Goal: Browse casually

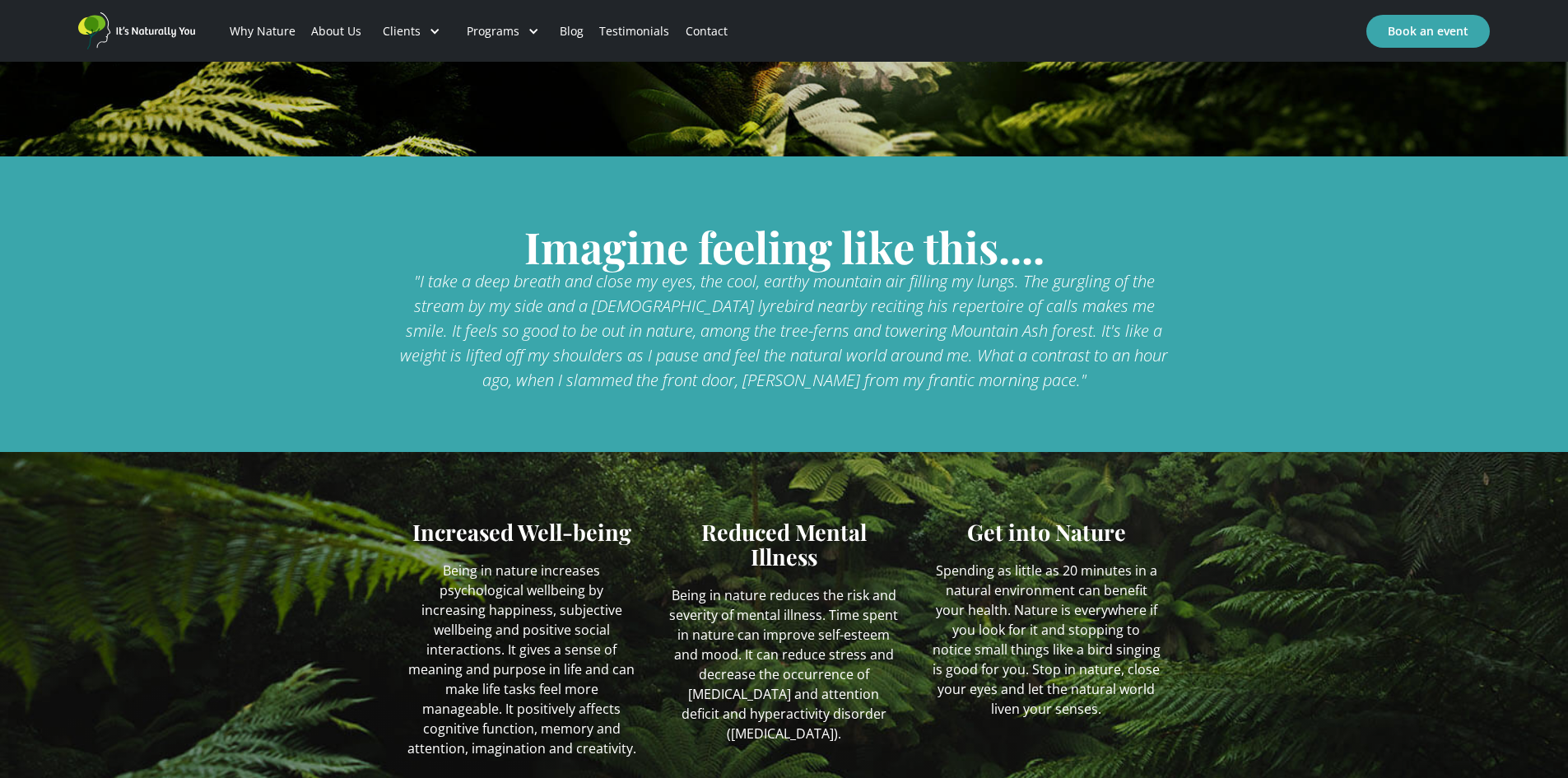
scroll to position [576, 0]
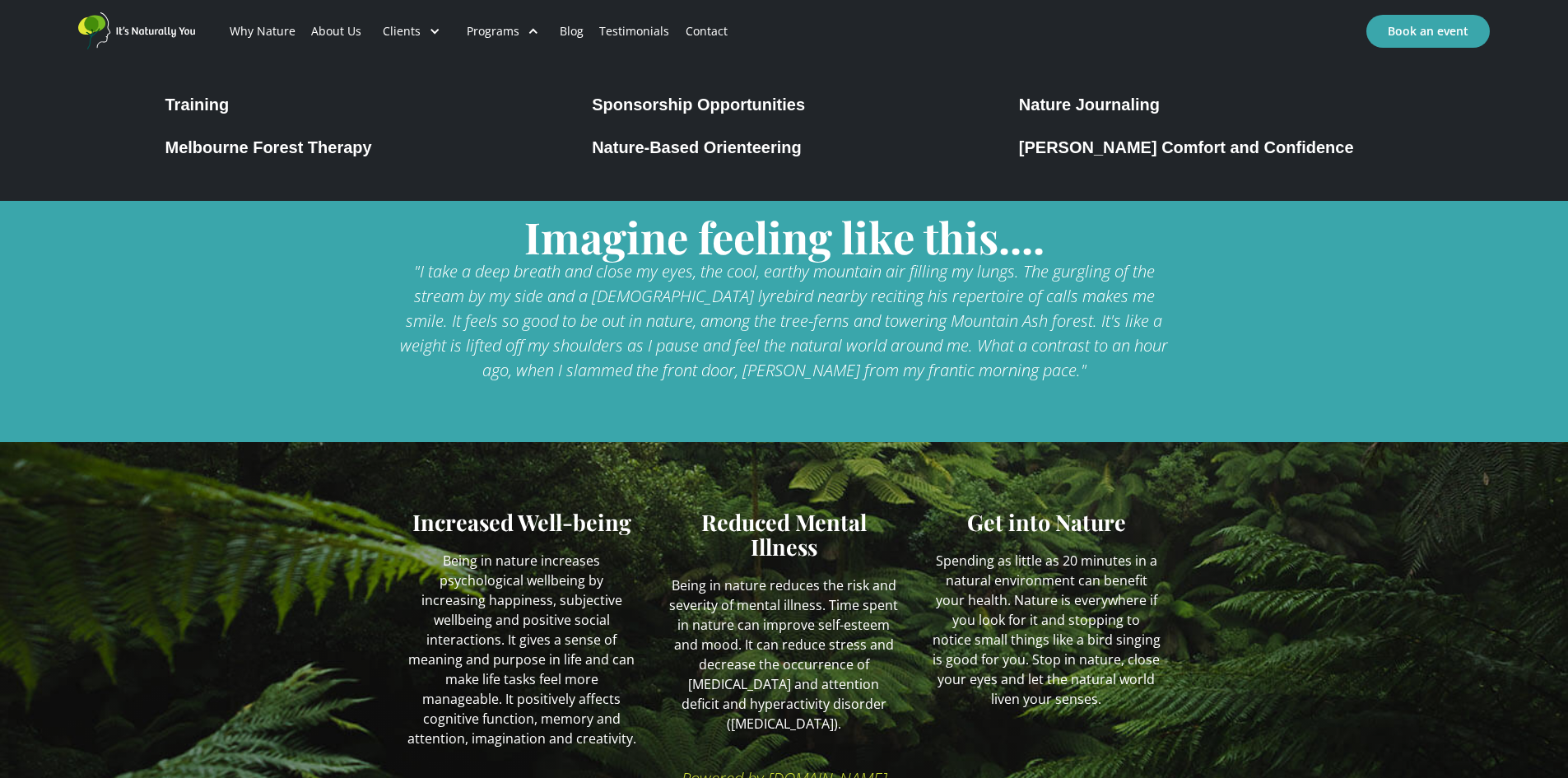
click at [1093, 148] on div "[PERSON_NAME] Comfort and Confidence" at bounding box center [1186, 147] width 335 height 19
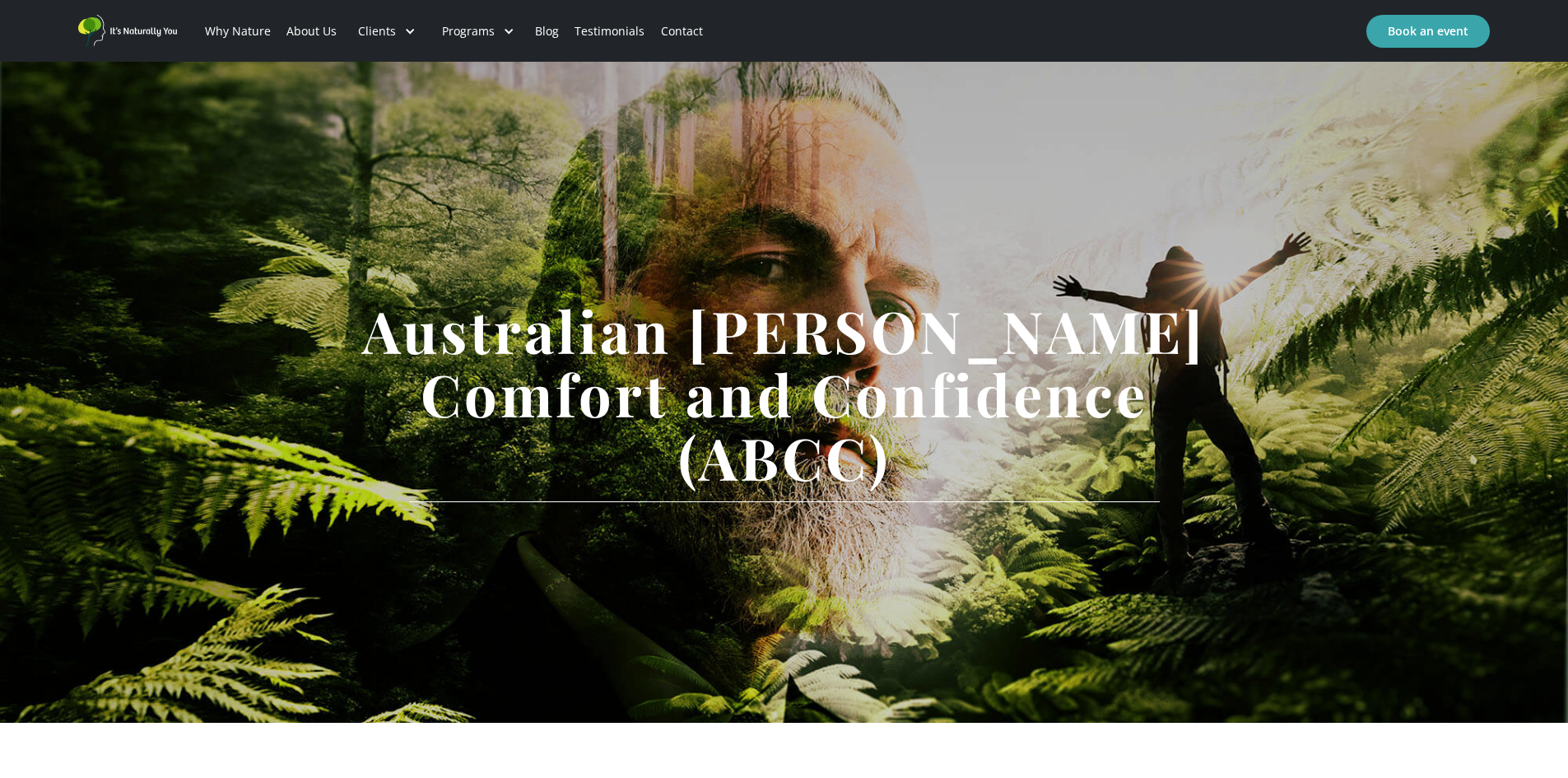
click at [130, 27] on img "home" at bounding box center [127, 30] width 98 height 32
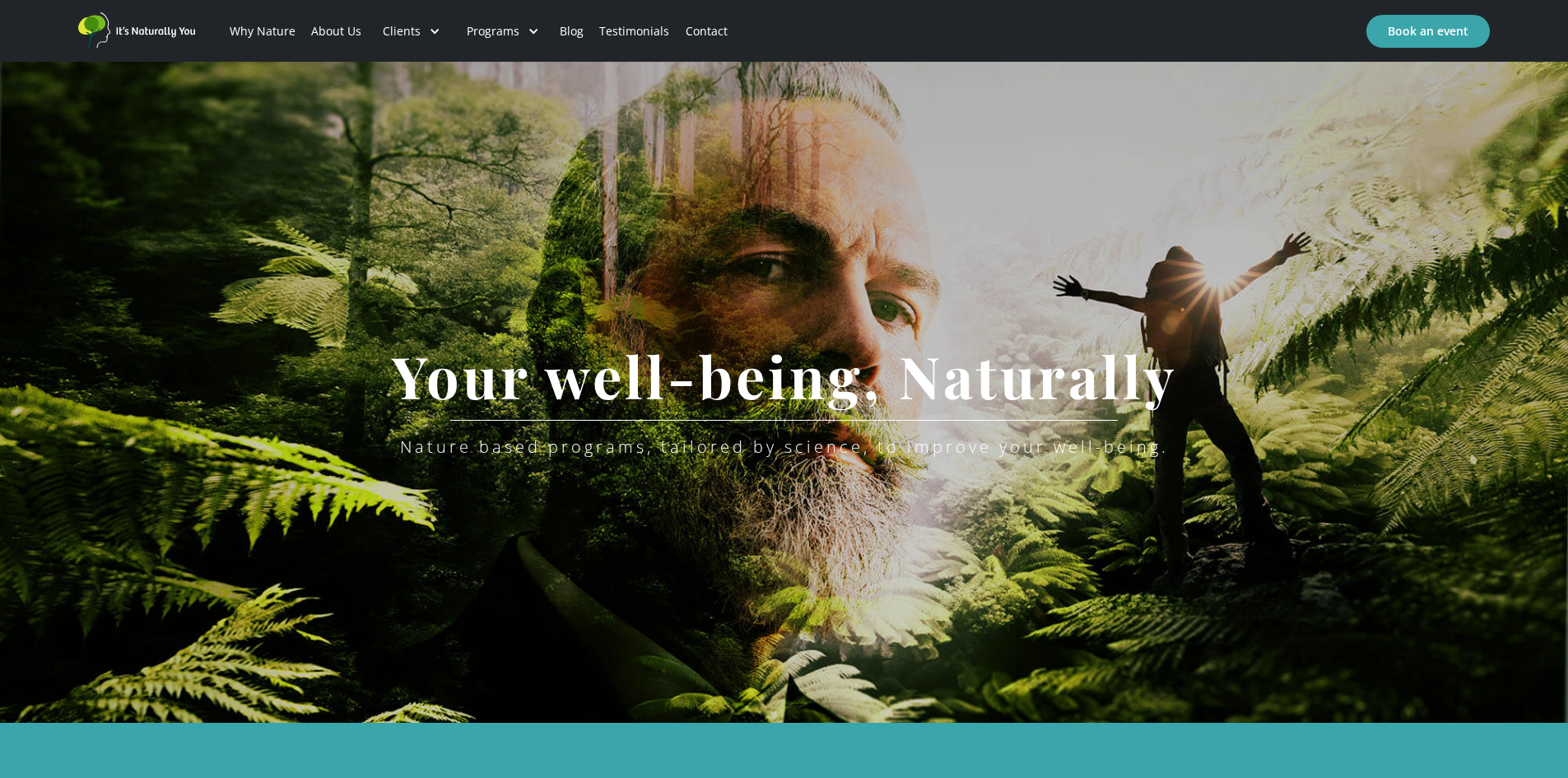
click at [95, 25] on img "home" at bounding box center [136, 31] width 117 height 38
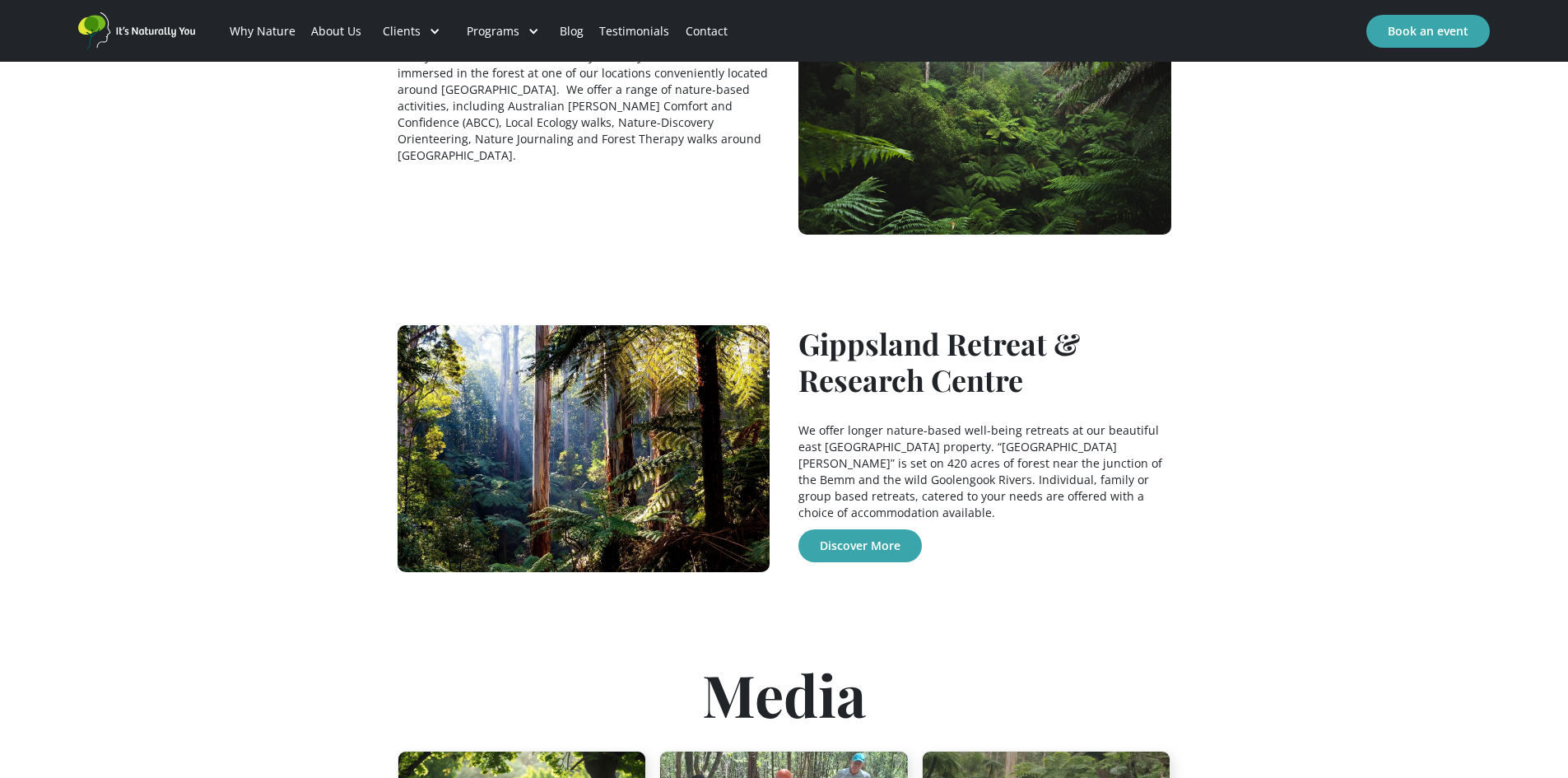
scroll to position [1646, 0]
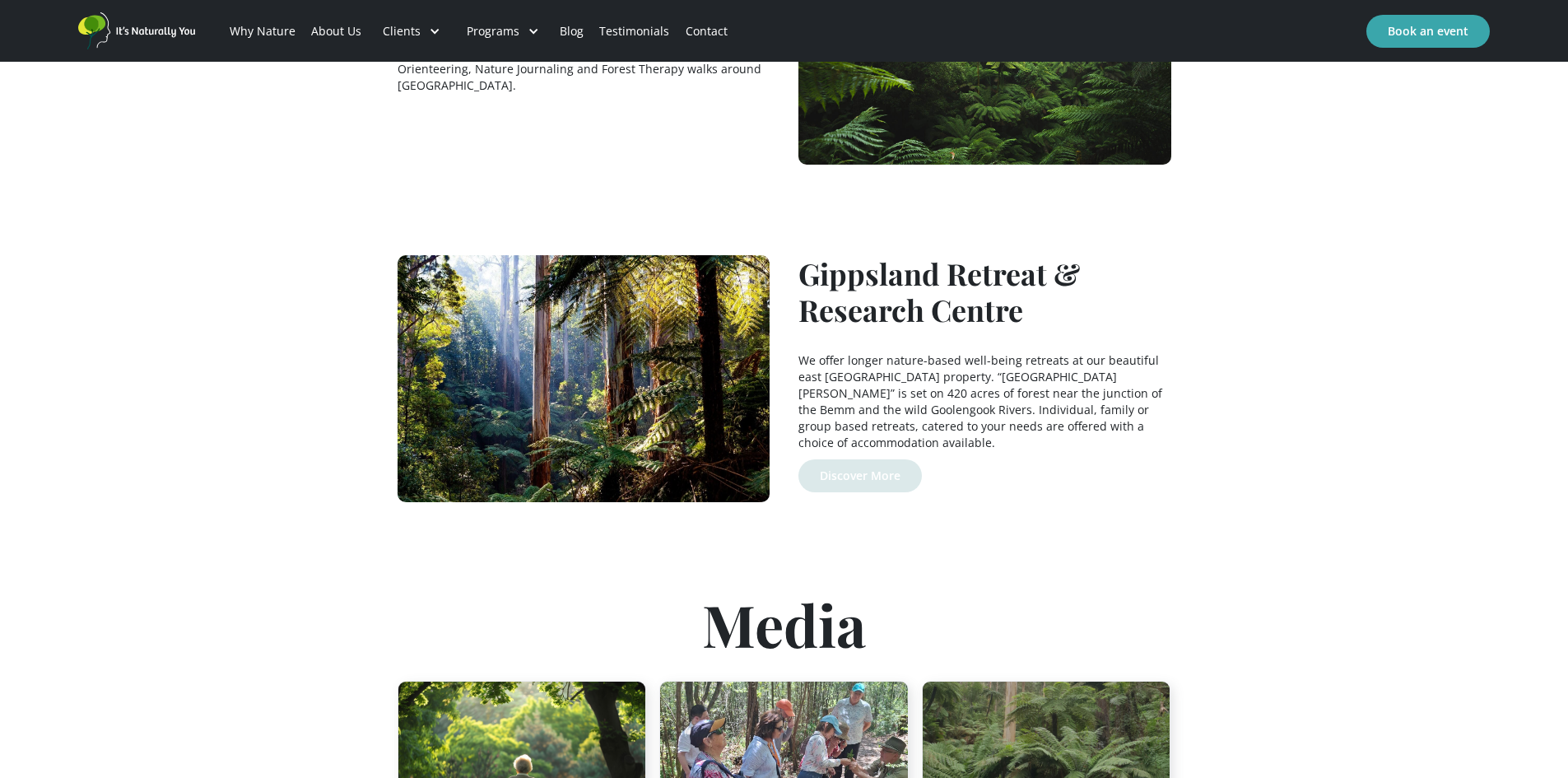
click at [858, 460] on link "Discover More" at bounding box center [860, 476] width 124 height 33
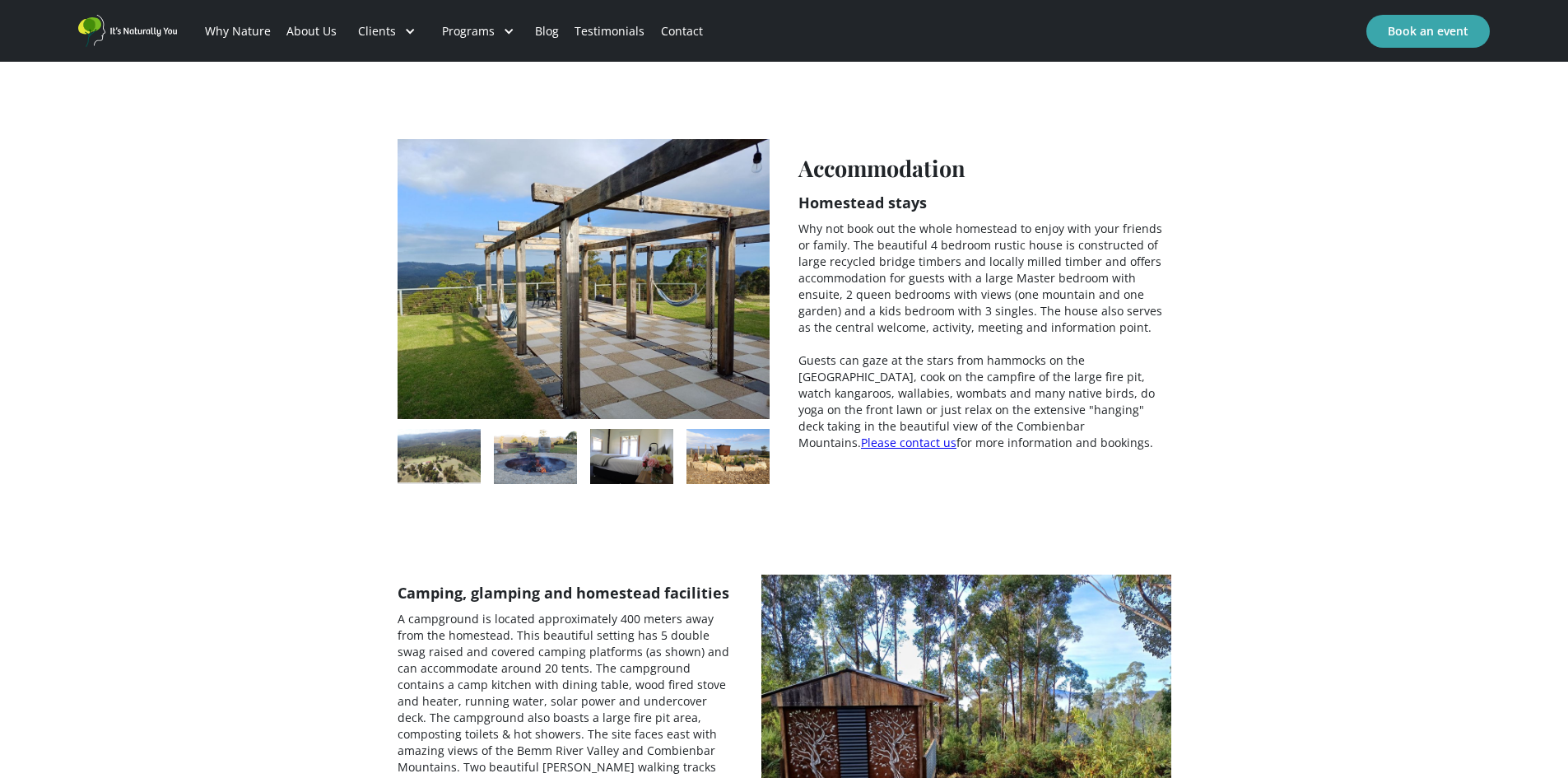
scroll to position [2528, 0]
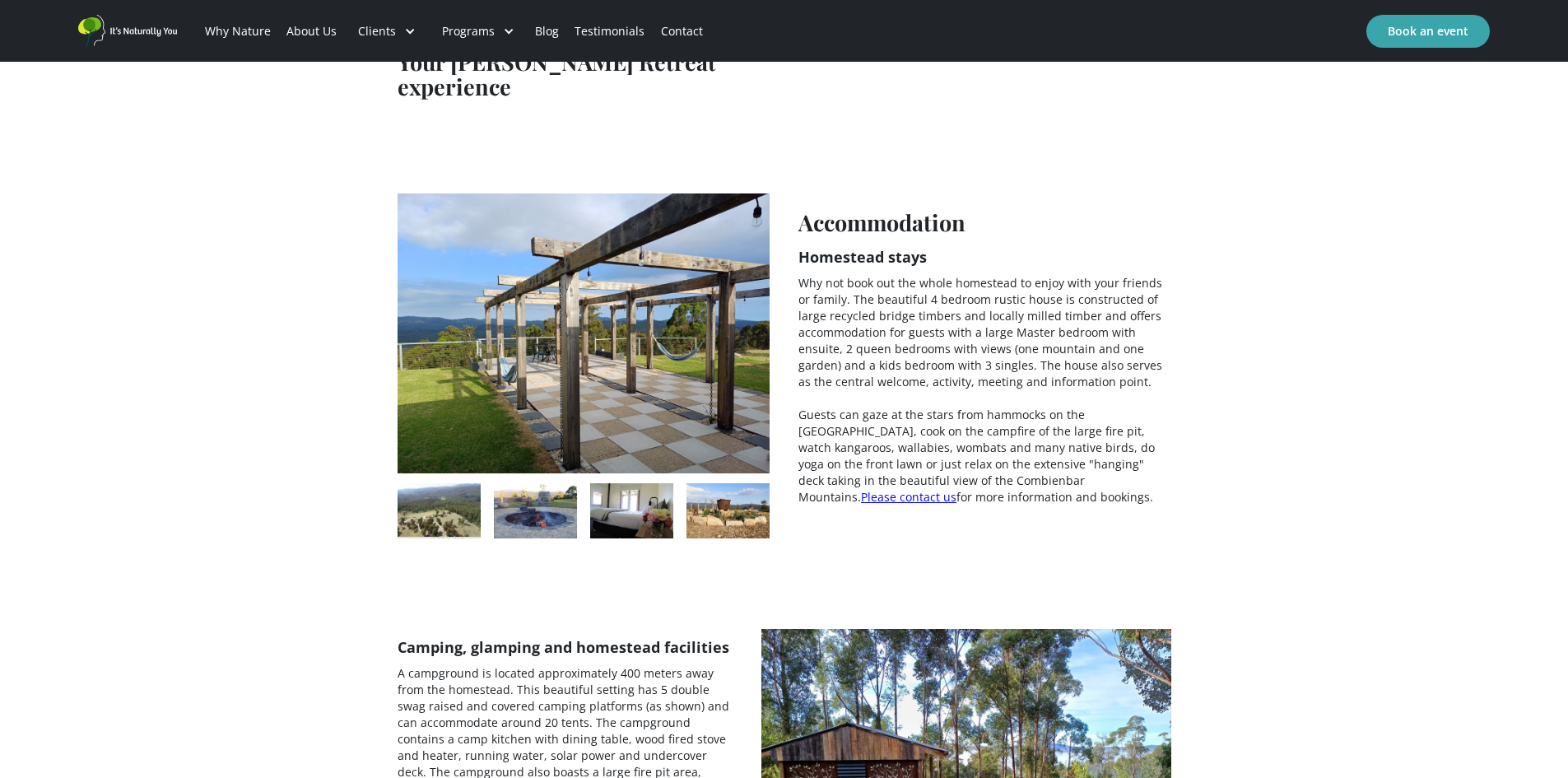
click at [451, 483] on img "open lightbox" at bounding box center [438, 509] width 83 height 54
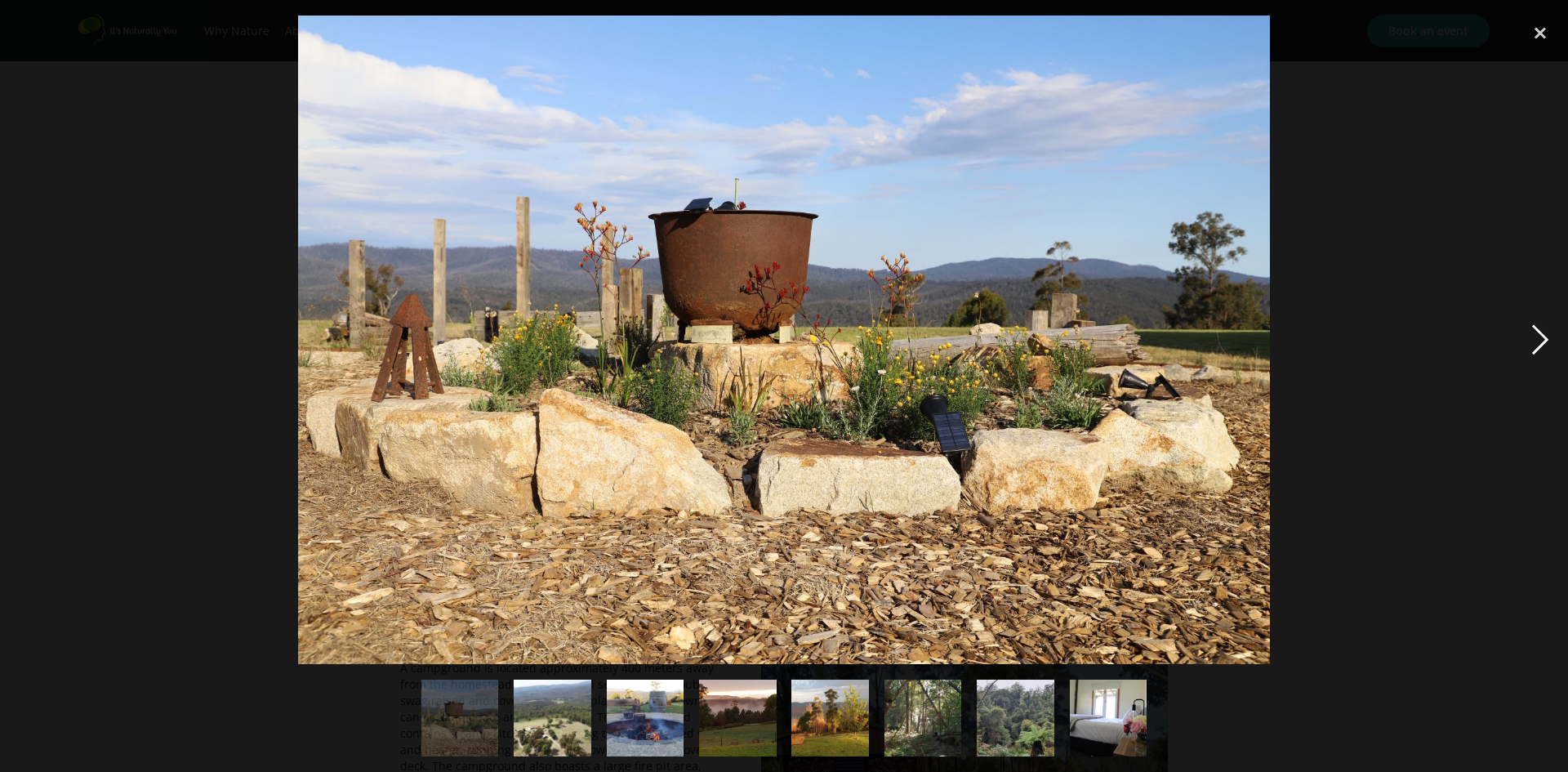
click at [1525, 333] on div "next image" at bounding box center [1539, 339] width 55 height 648
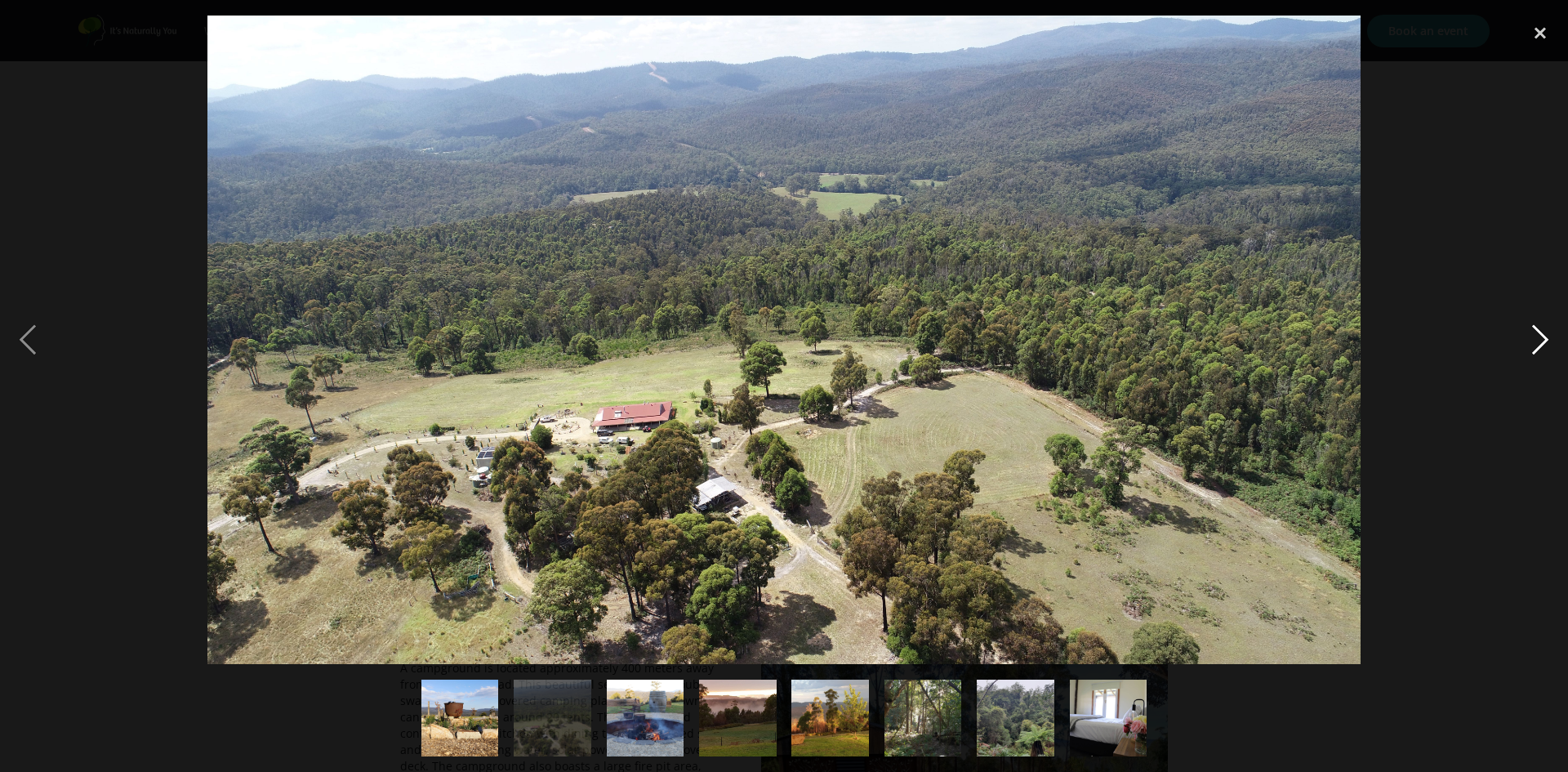
click at [1528, 342] on div "next image" at bounding box center [1539, 339] width 55 height 648
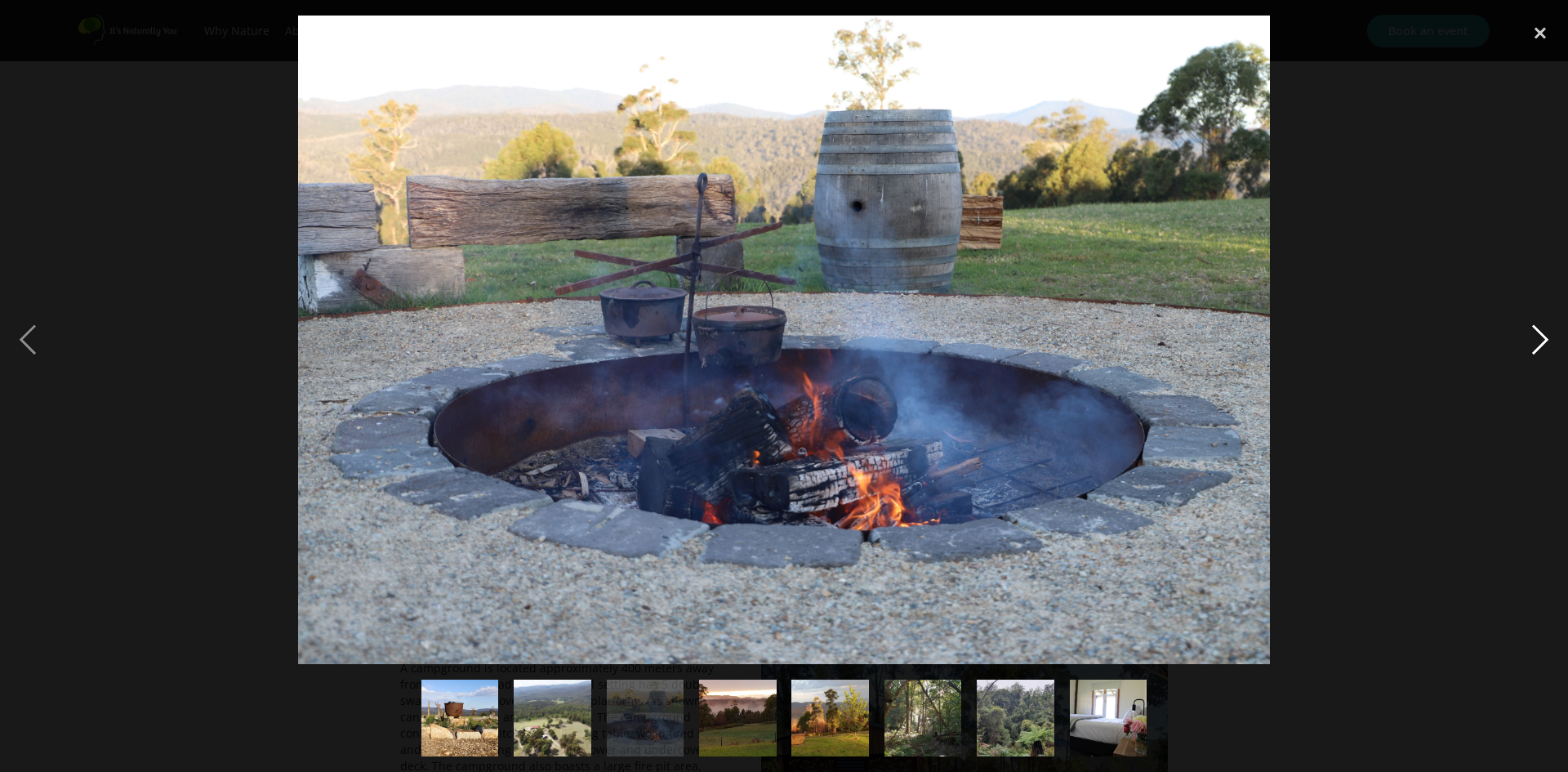
click at [1528, 342] on div "next image" at bounding box center [1539, 339] width 55 height 648
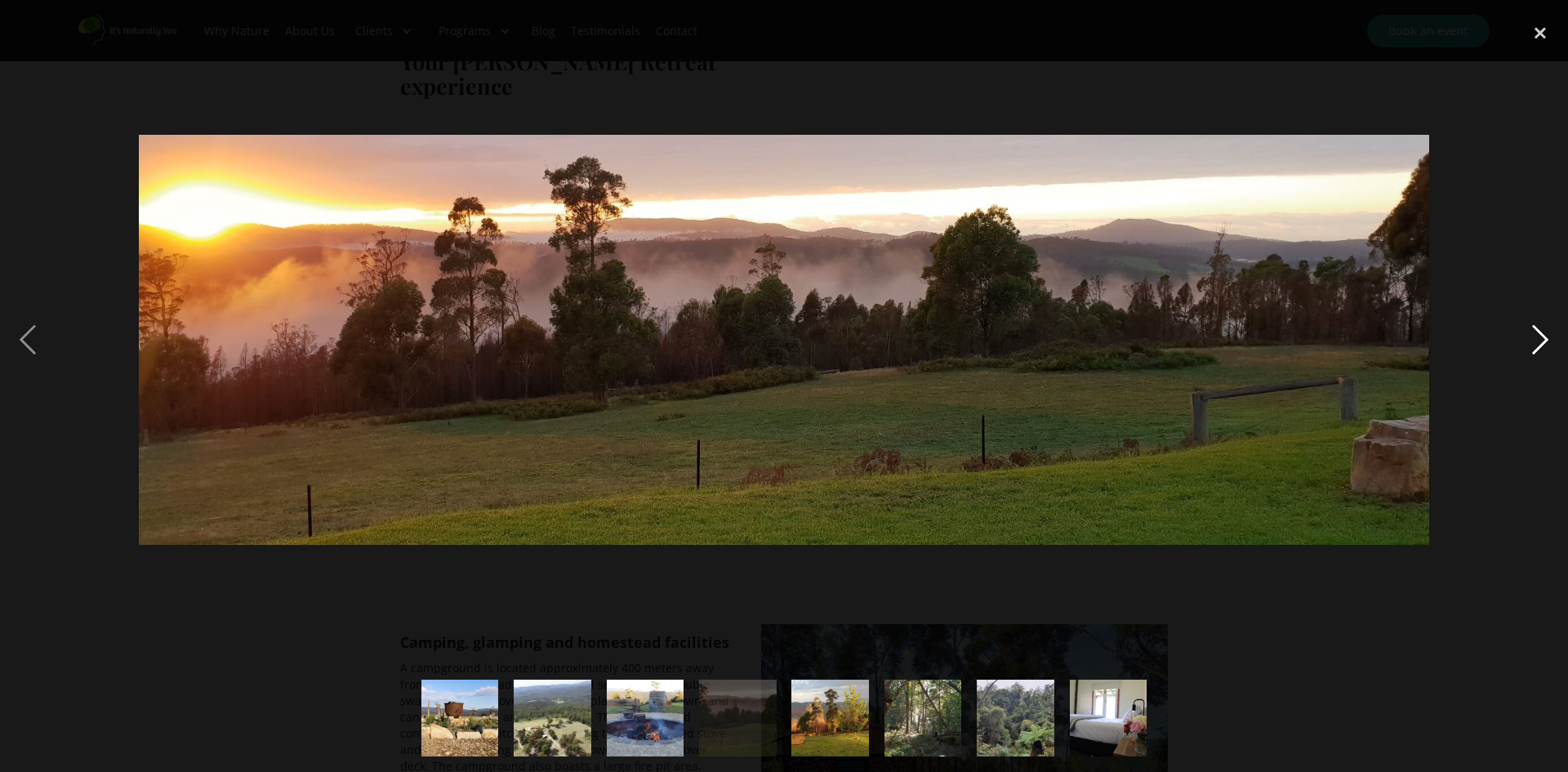
click at [1528, 342] on div "next image" at bounding box center [1539, 339] width 55 height 648
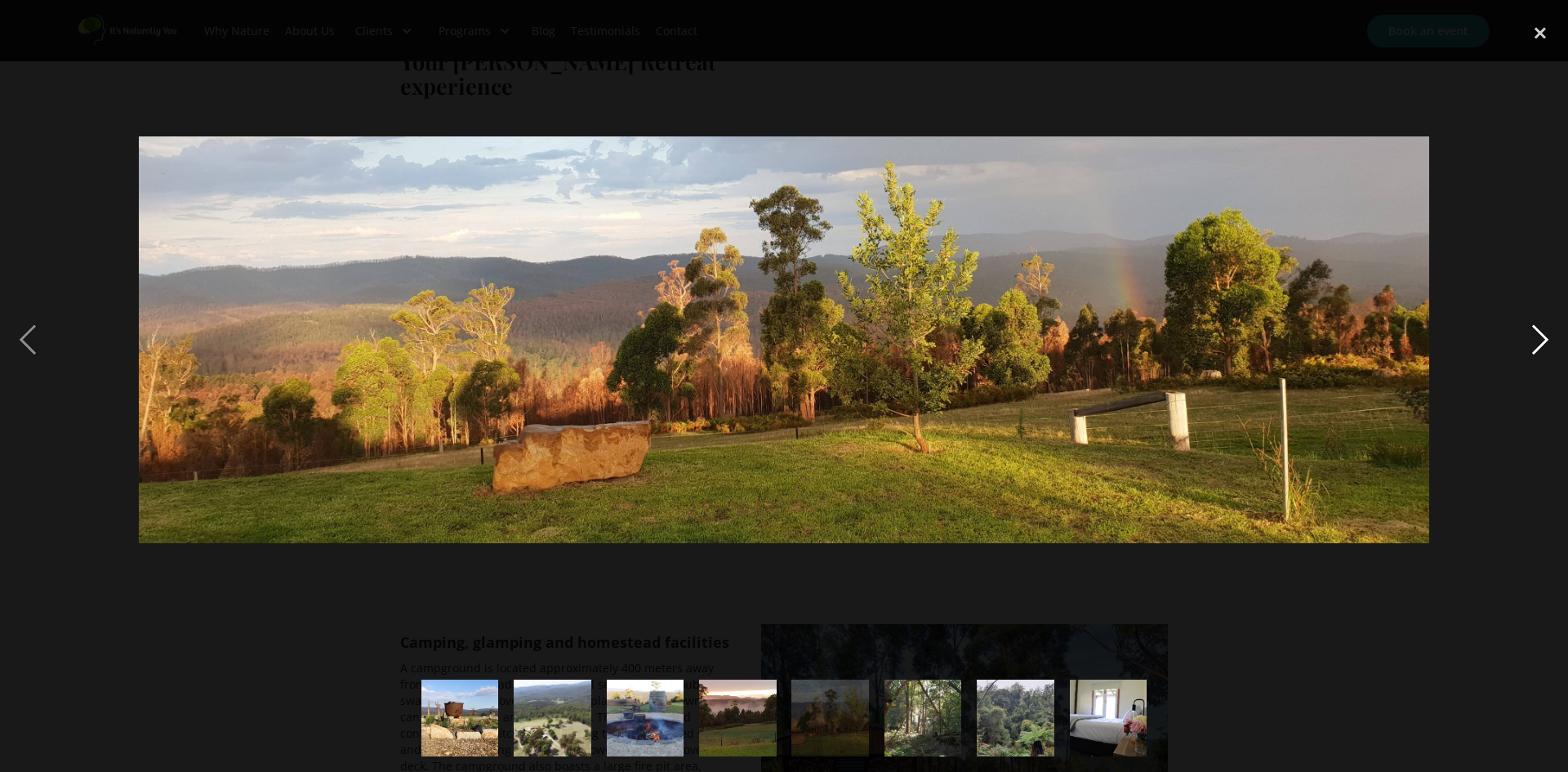
click at [1528, 342] on div "next image" at bounding box center [1539, 339] width 55 height 648
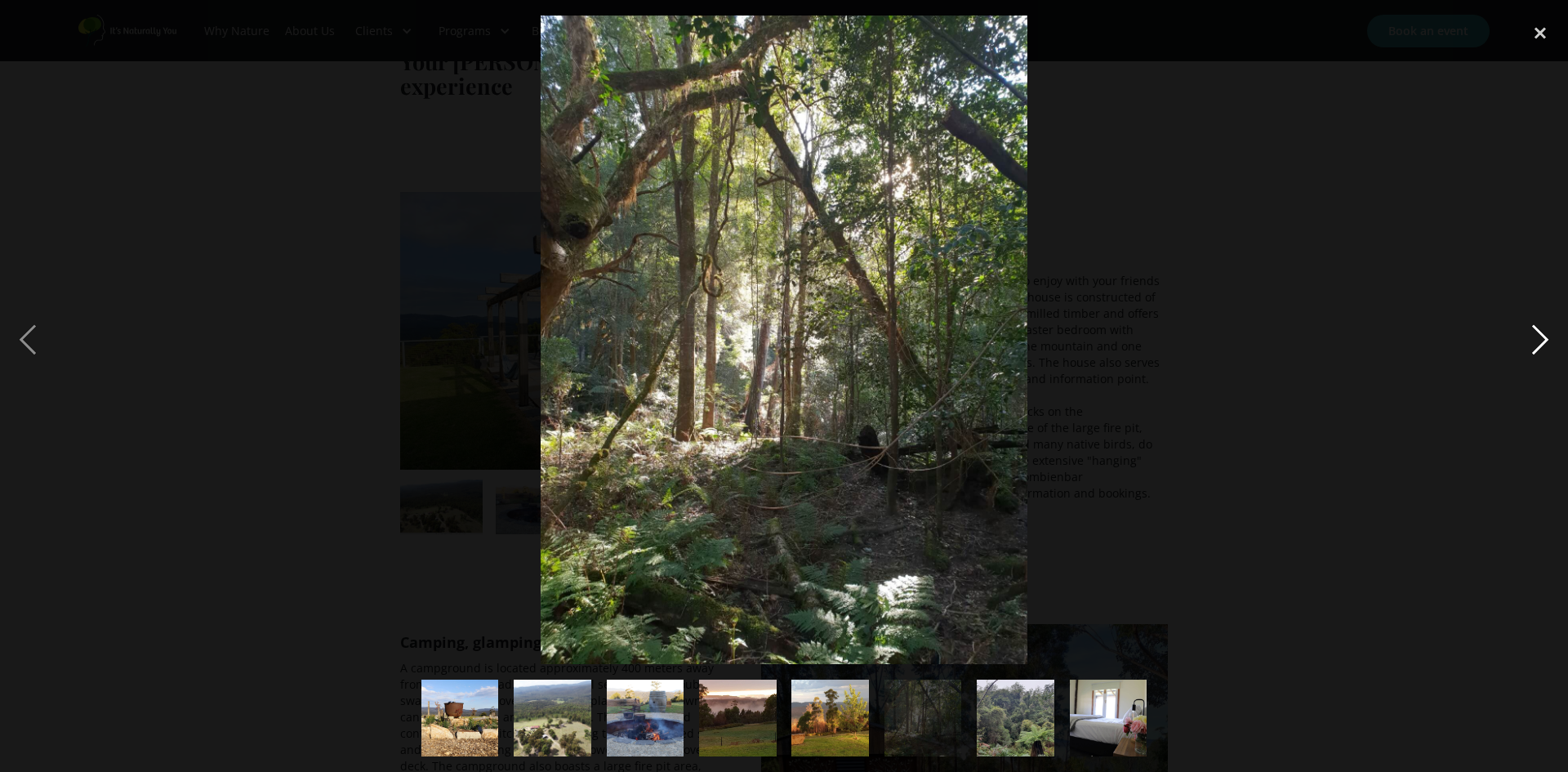
click at [1528, 342] on div "next image" at bounding box center [1539, 339] width 55 height 648
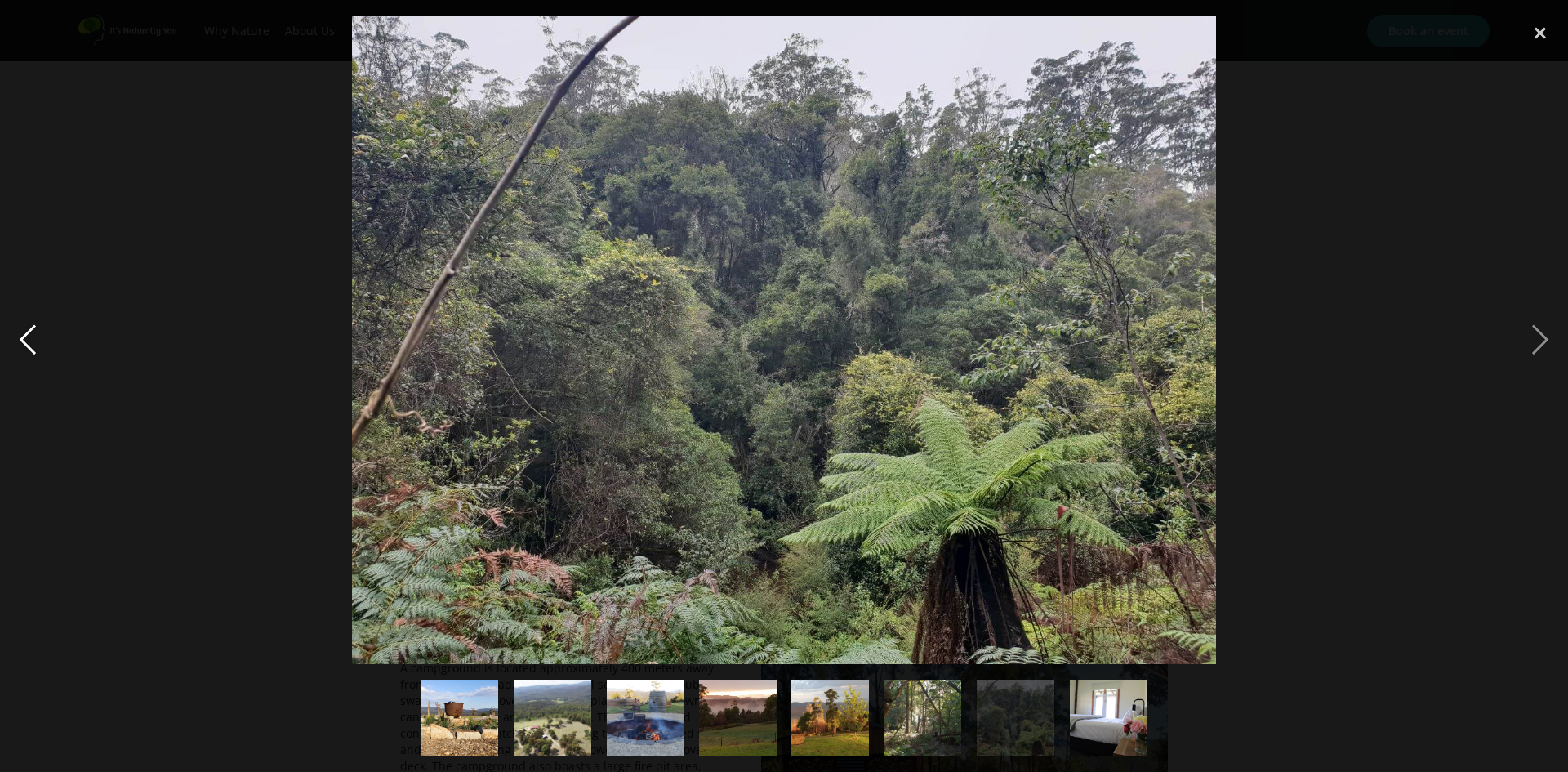
click at [20, 332] on div "previous image" at bounding box center [27, 339] width 55 height 648
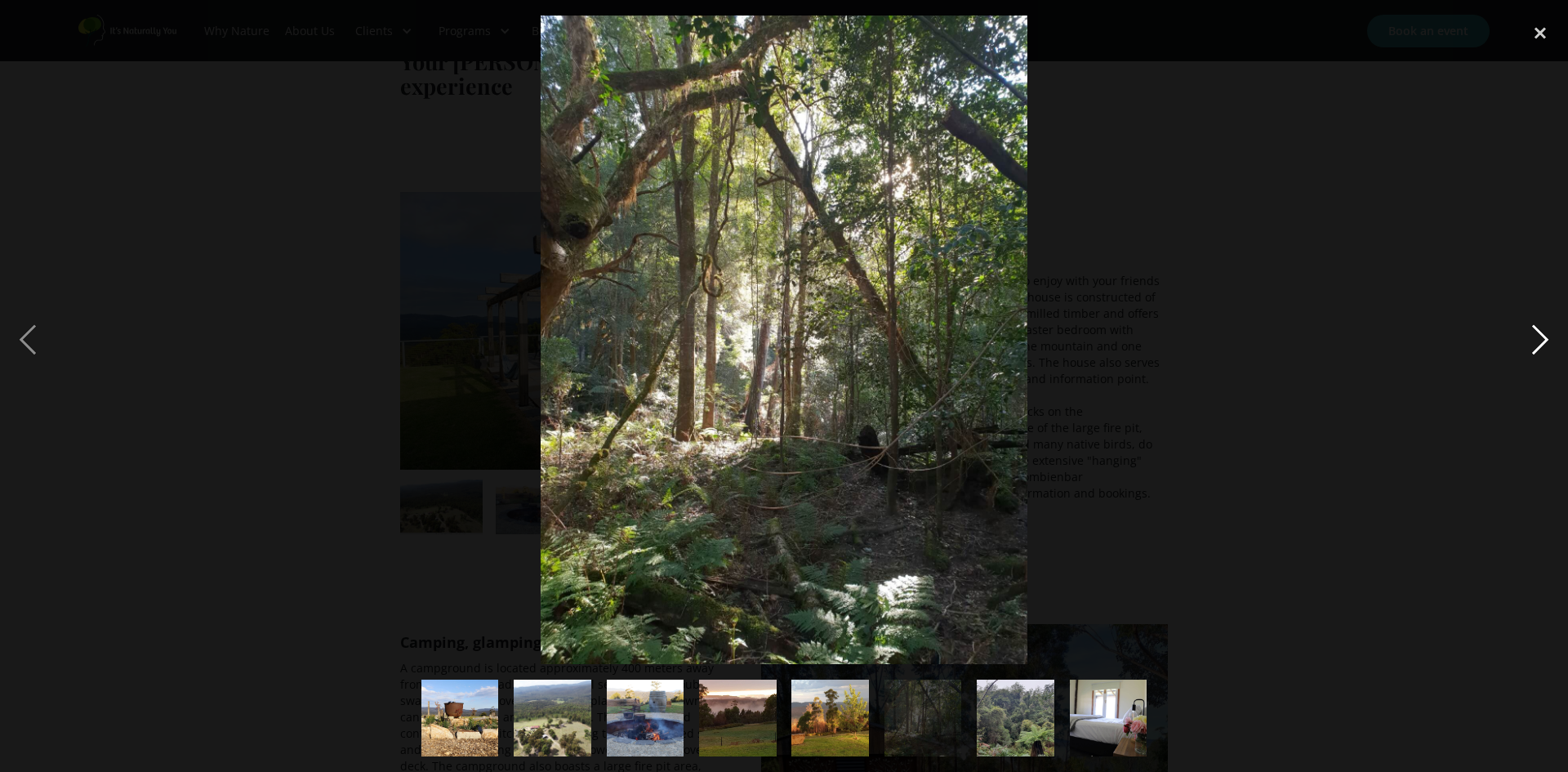
click at [1544, 345] on div "next image" at bounding box center [1539, 339] width 55 height 648
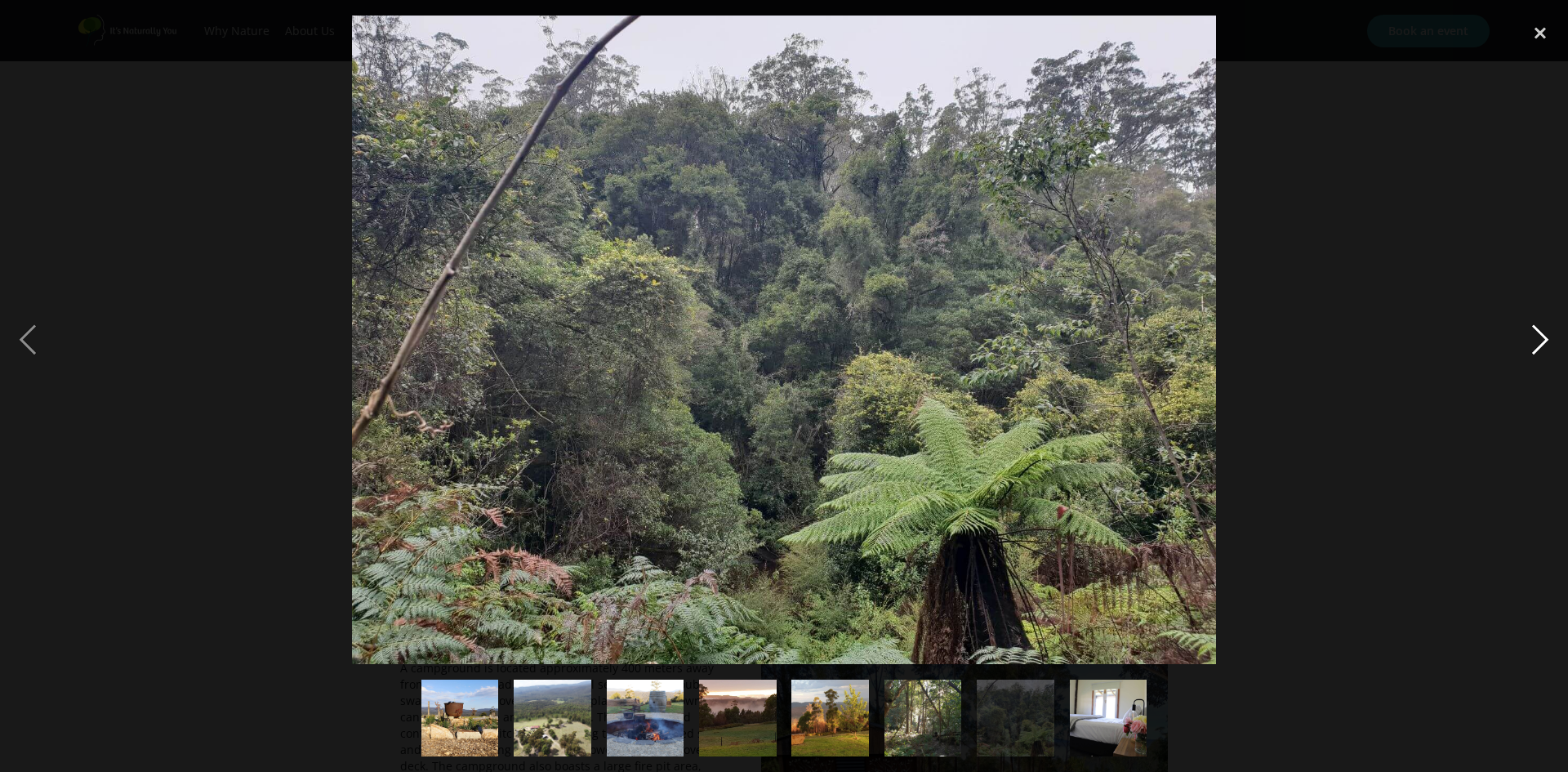
click at [1544, 345] on div "next image" at bounding box center [1539, 339] width 55 height 648
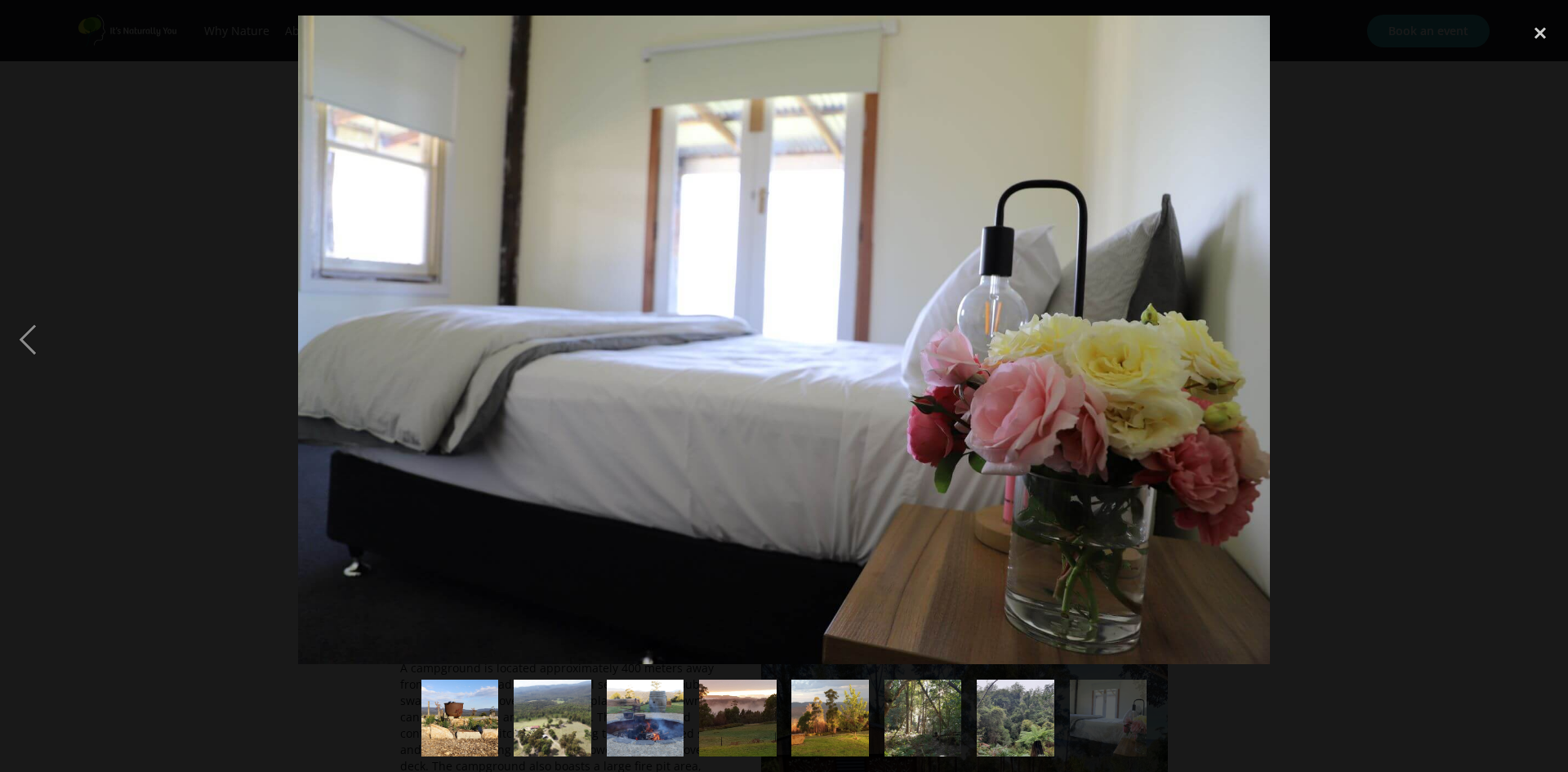
click at [1544, 345] on div "next image" at bounding box center [1539, 339] width 55 height 648
click at [1548, 30] on div "close lightbox" at bounding box center [1539, 33] width 55 height 36
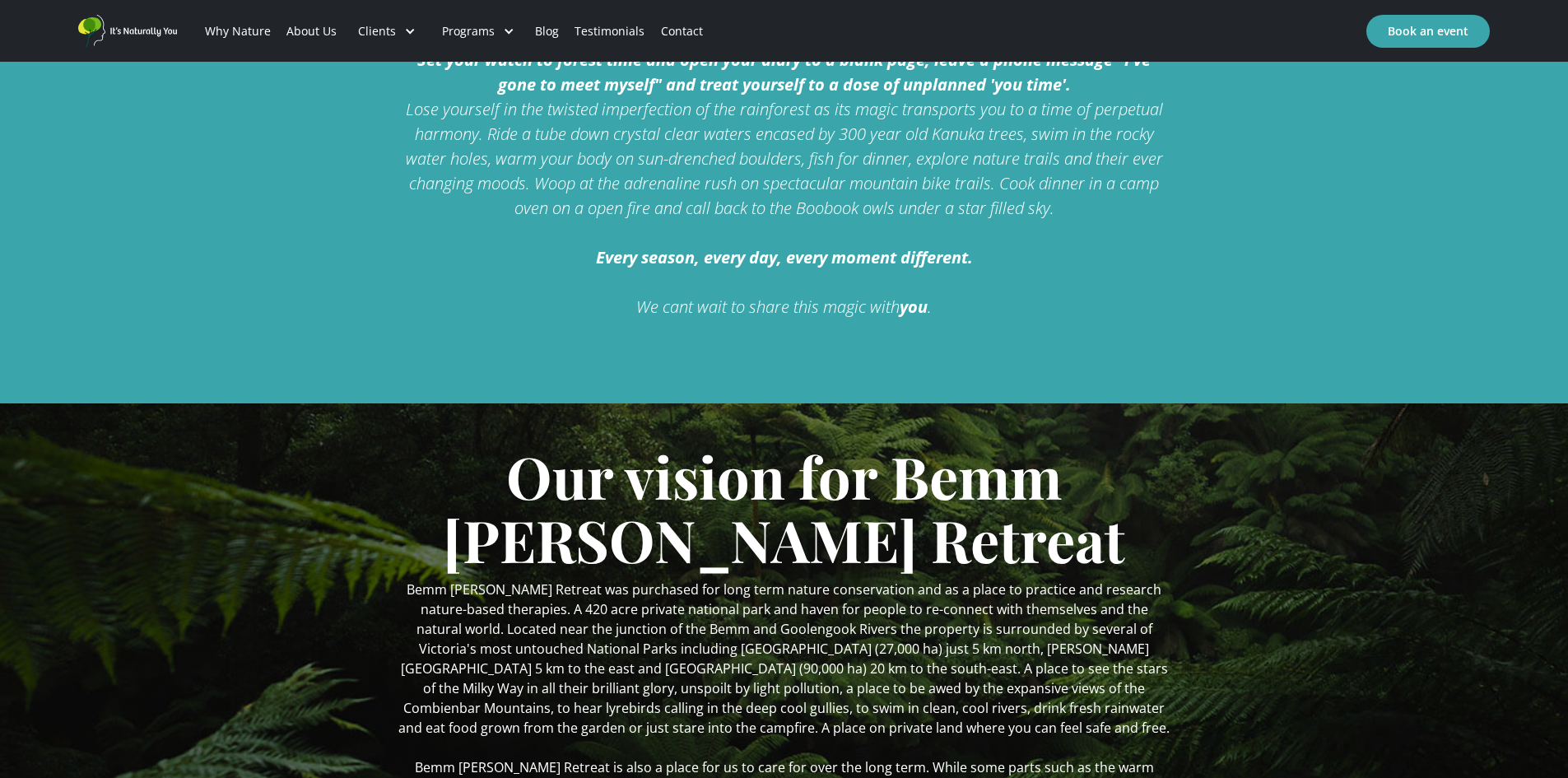
scroll to position [1235, 0]
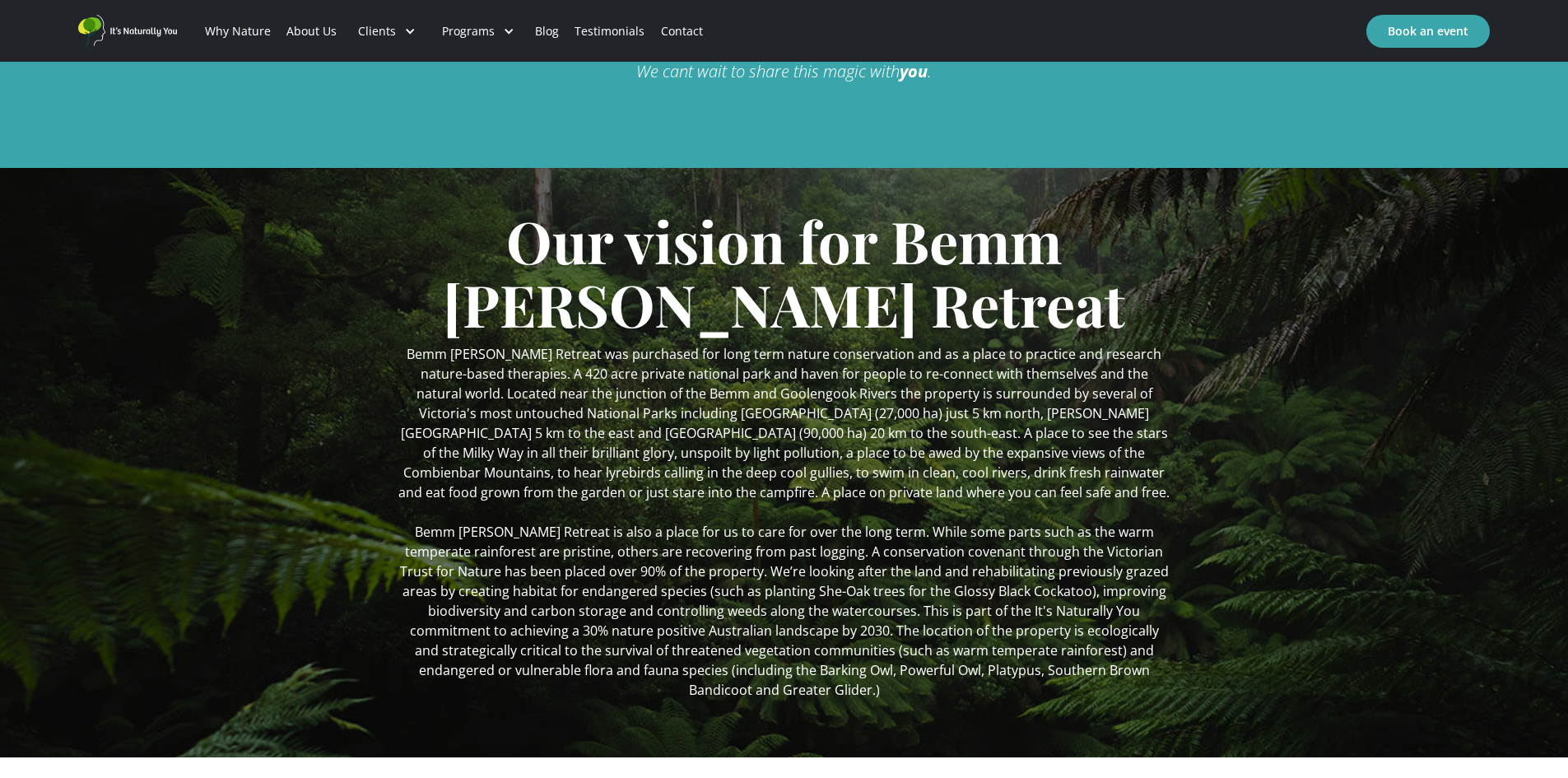
click at [263, 321] on div "Our vision for Bemm Bush Retreat Bemm Bush Retreat was purchased for long term …" at bounding box center [784, 462] width 1568 height 589
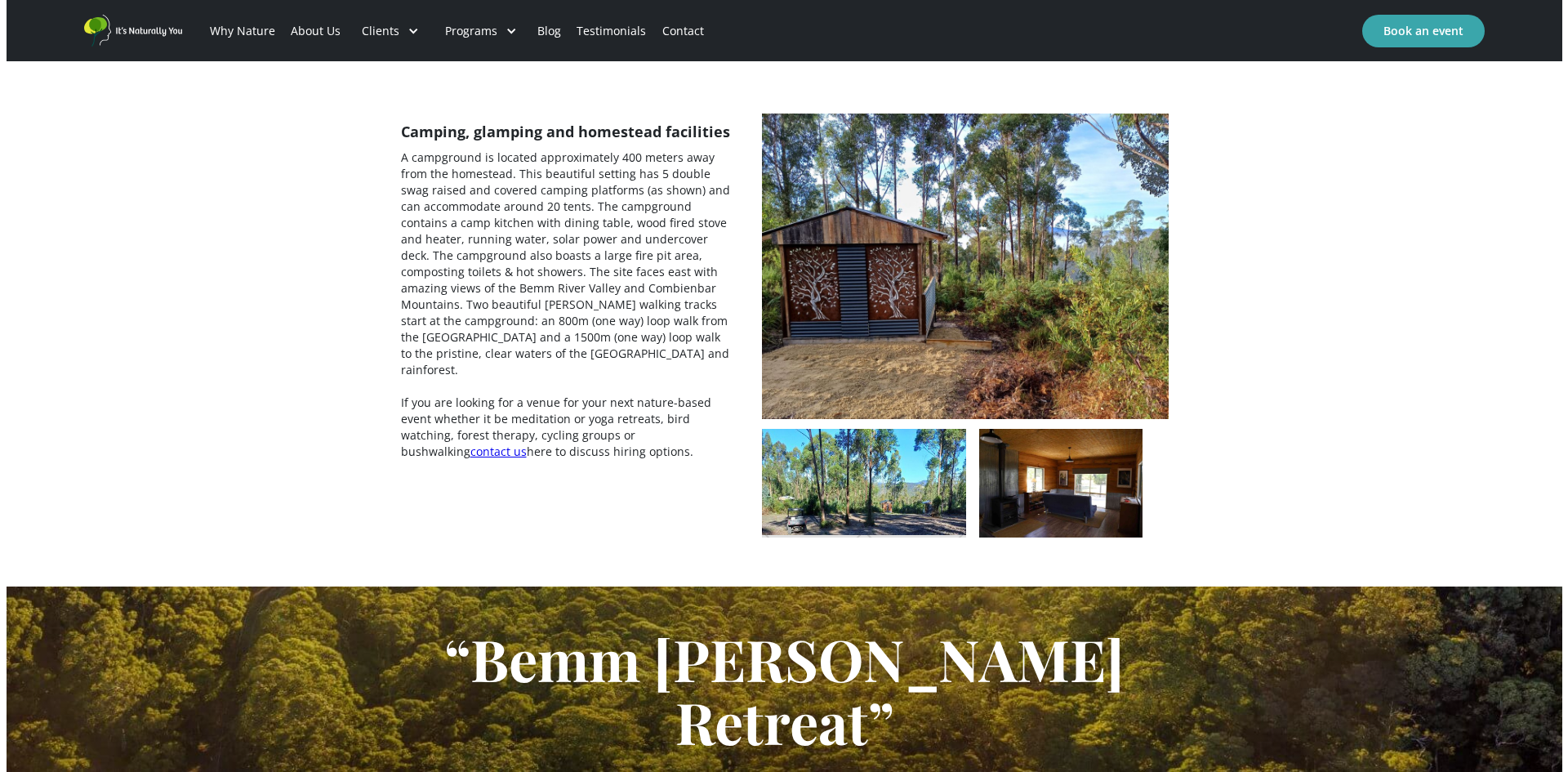
scroll to position [2998, 0]
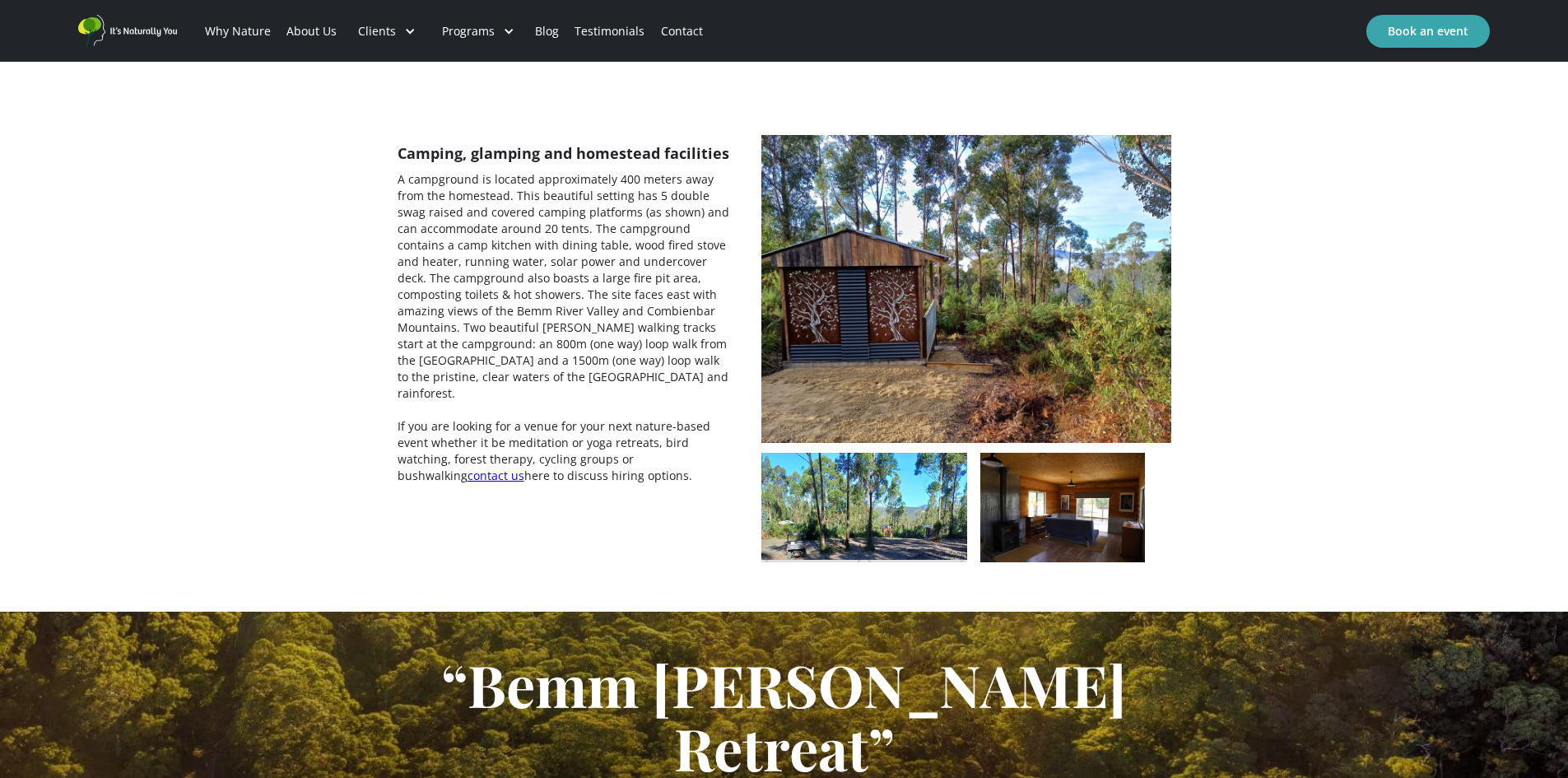
click at [1027, 453] on img "open lightbox" at bounding box center [1063, 507] width 165 height 109
